Goal: Browse casually: Explore the website without a specific task or goal

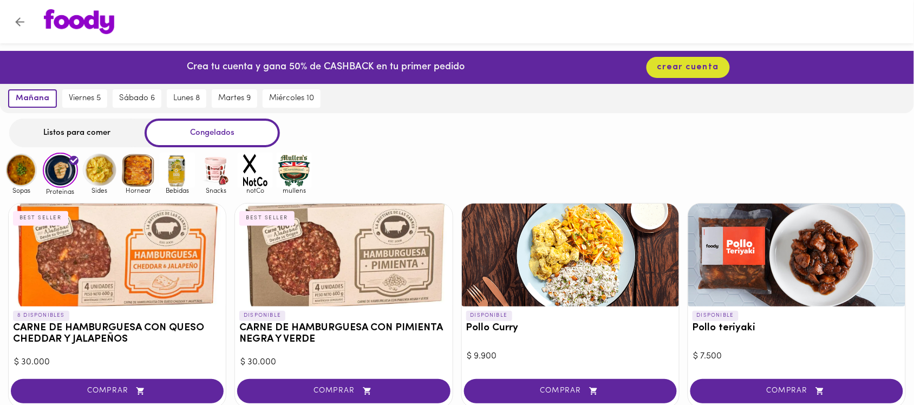
click at [102, 174] on img at bounding box center [99, 170] width 35 height 35
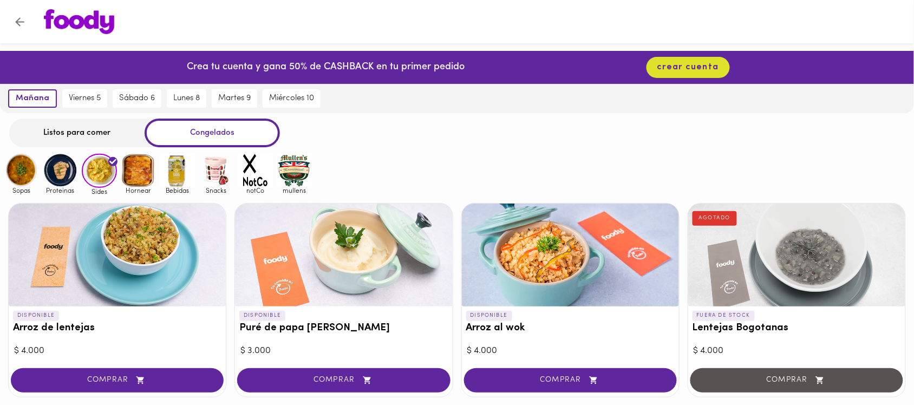
click at [133, 163] on img at bounding box center [138, 170] width 35 height 35
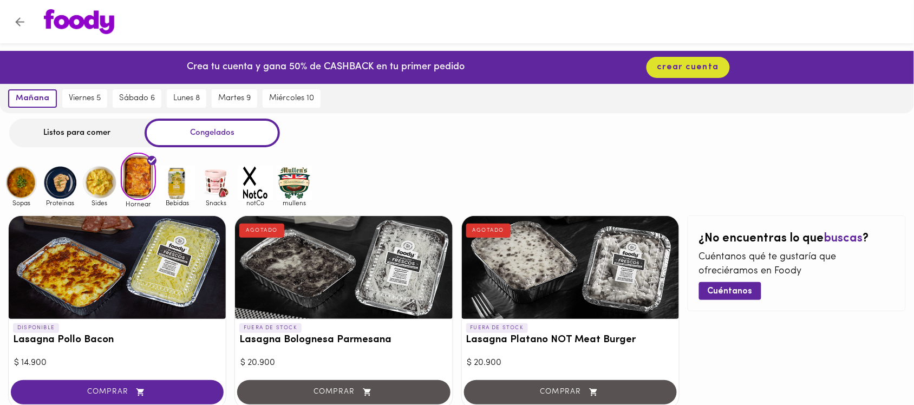
click at [175, 185] on img at bounding box center [177, 182] width 35 height 35
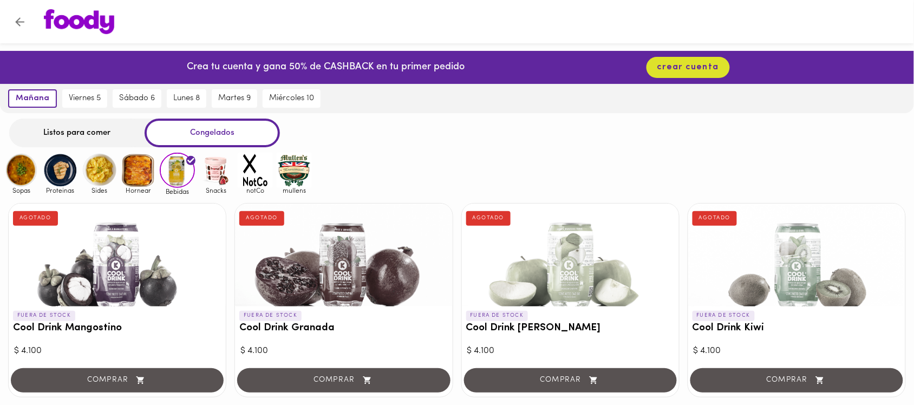
click at [224, 171] on img at bounding box center [216, 170] width 35 height 35
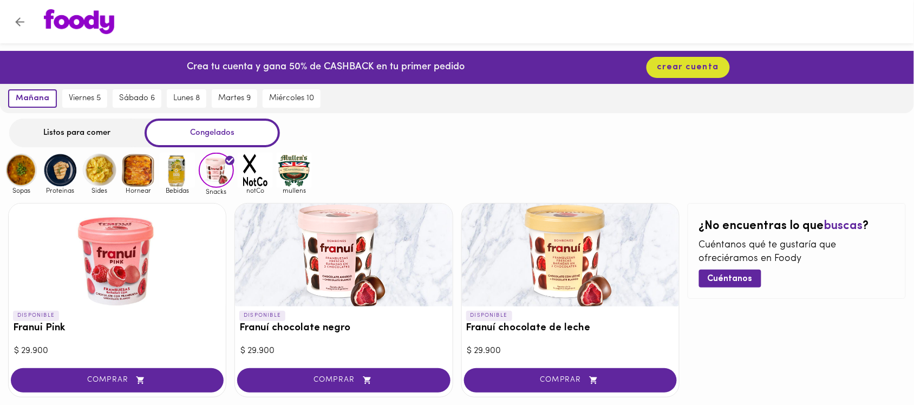
click at [38, 168] on img at bounding box center [21, 170] width 35 height 35
